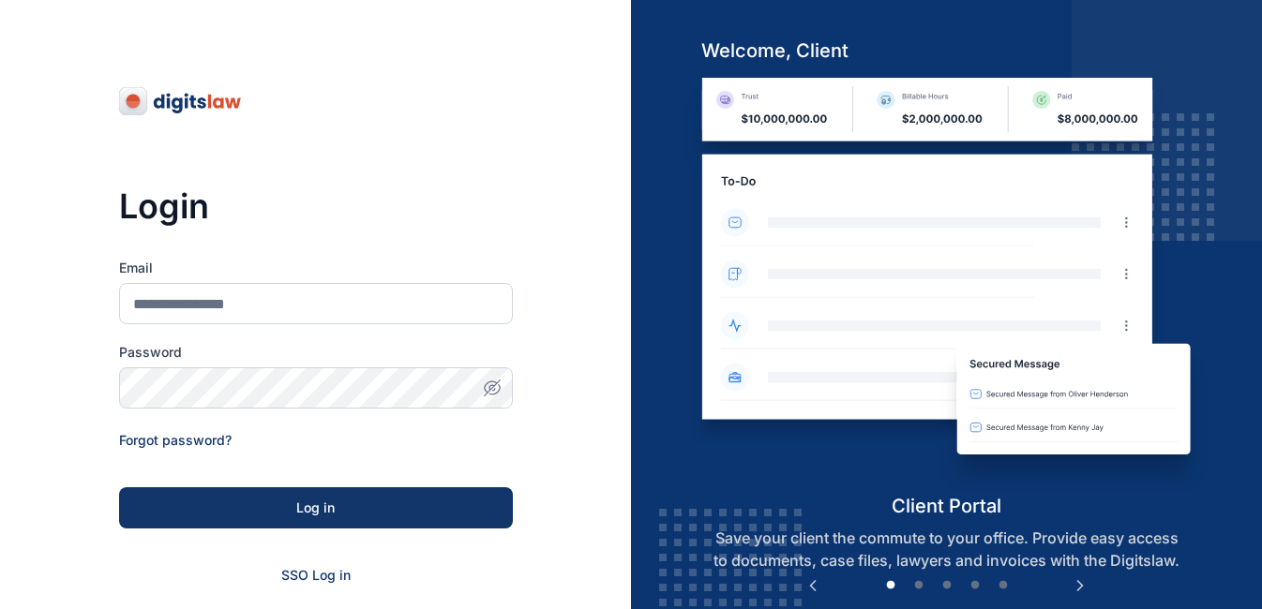
scroll to position [246, 0]
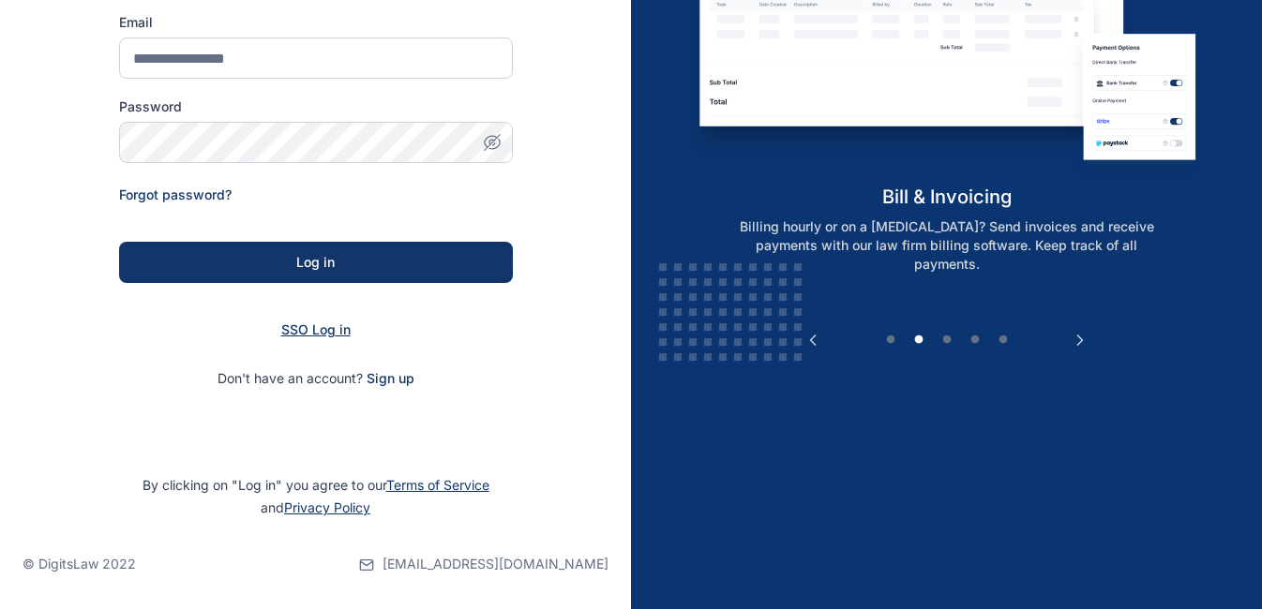
click at [337, 330] on span "SSO Log in" at bounding box center [315, 329] width 69 height 16
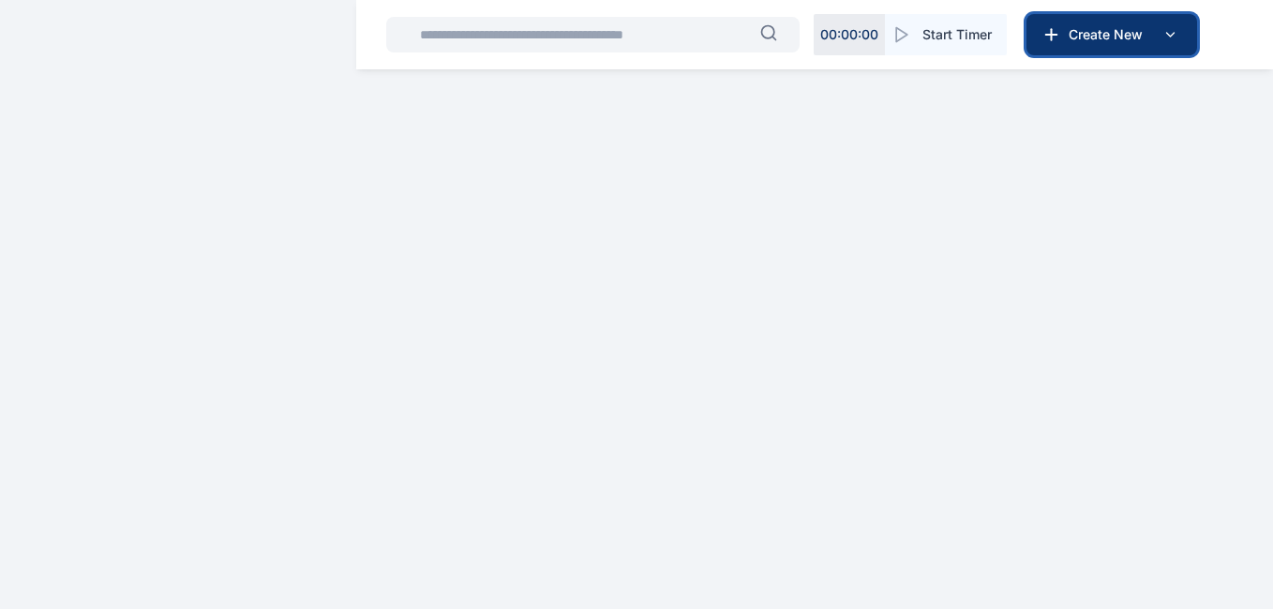
click at [1116, 39] on span "Create New" at bounding box center [1109, 34] width 97 height 19
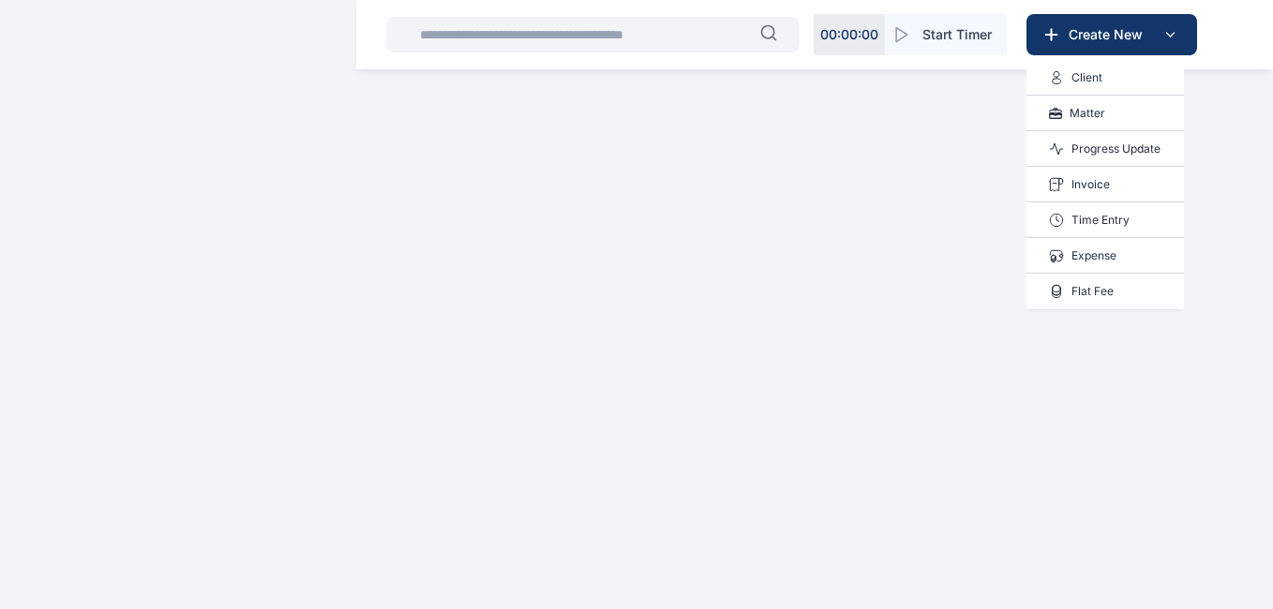
click at [1097, 257] on p "Expense" at bounding box center [1093, 256] width 45 height 19
